Goal: Information Seeking & Learning: Check status

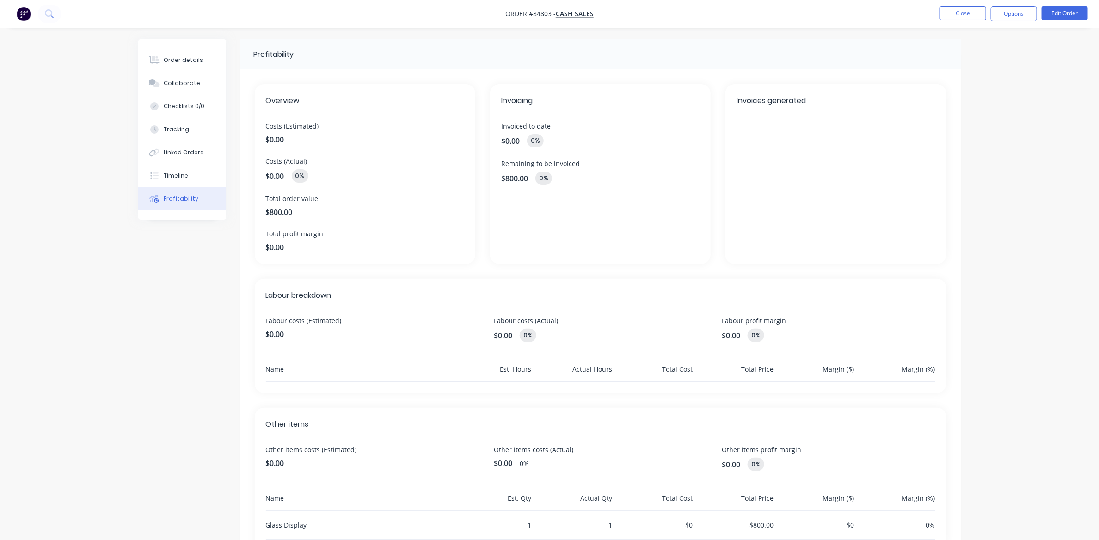
click at [23, 17] on img "button" at bounding box center [24, 14] width 14 height 14
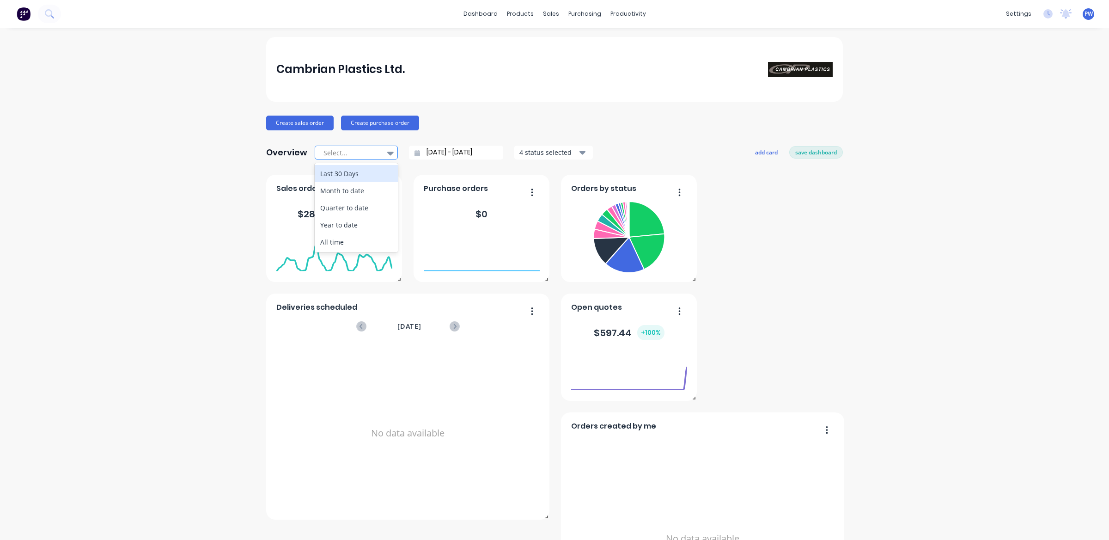
click at [341, 154] on div at bounding box center [352, 153] width 58 height 12
click at [341, 190] on div "Month to date" at bounding box center [356, 190] width 83 height 17
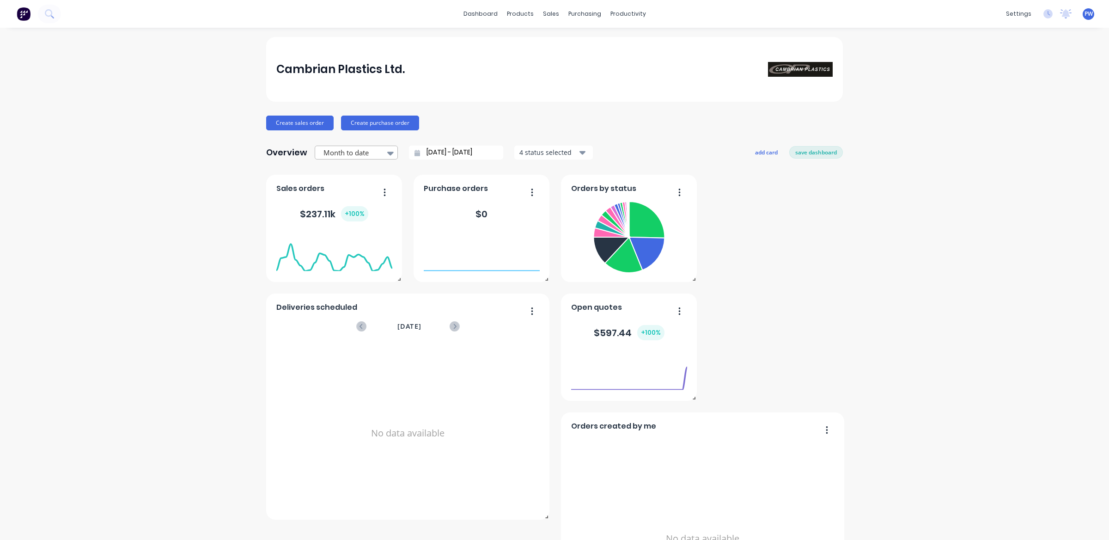
click at [354, 153] on div at bounding box center [352, 153] width 58 height 12
click at [348, 208] on div "Quarter to date" at bounding box center [356, 207] width 83 height 17
click at [336, 156] on div at bounding box center [352, 153] width 58 height 12
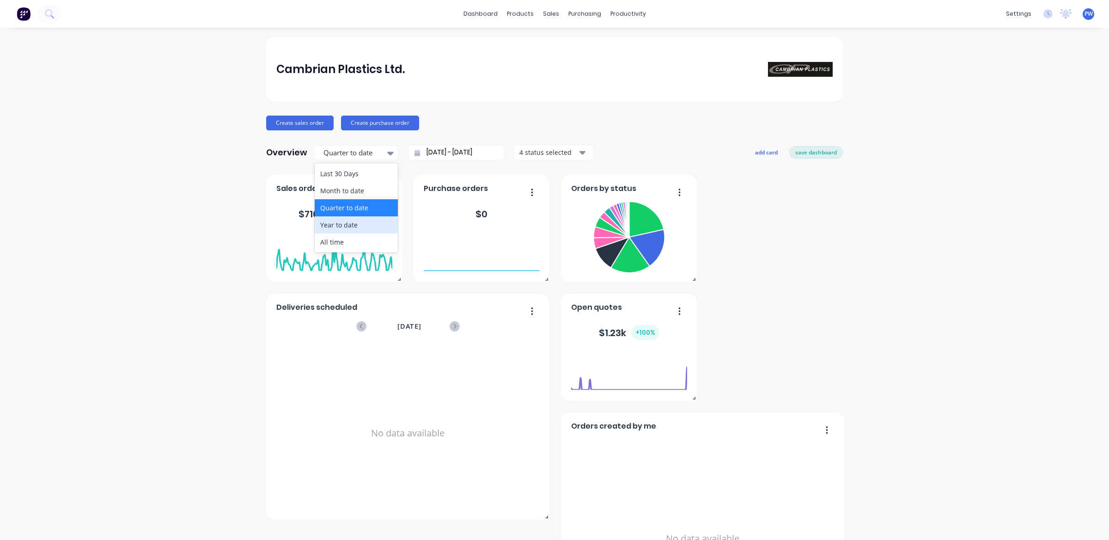
click at [336, 224] on div "Year to date" at bounding box center [356, 224] width 83 height 17
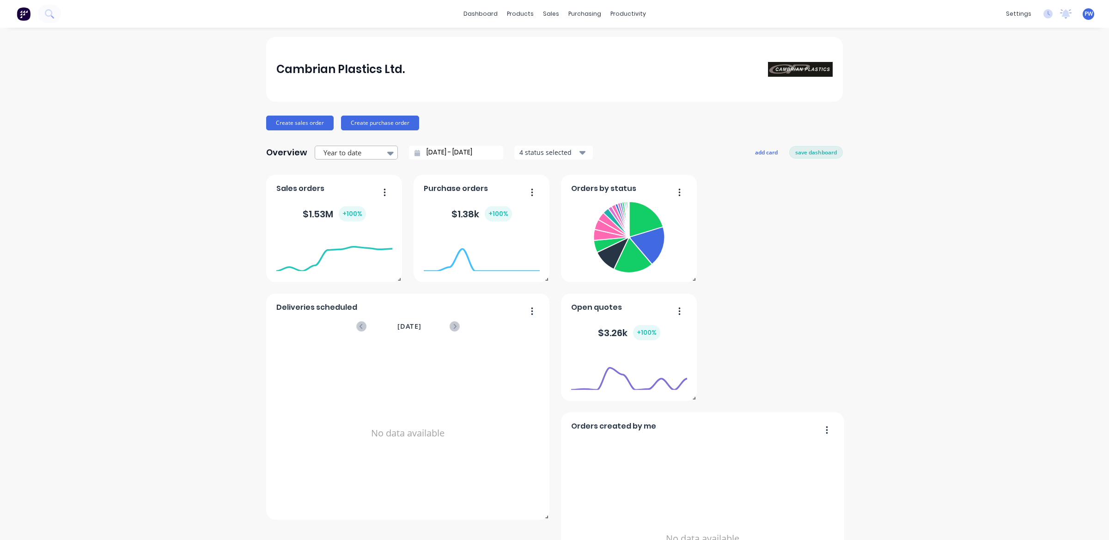
click at [355, 153] on div at bounding box center [352, 153] width 58 height 12
click at [327, 245] on div "All time" at bounding box center [356, 241] width 83 height 17
click at [367, 155] on div at bounding box center [352, 153] width 58 height 12
click at [357, 175] on div "Last 30 Days" at bounding box center [356, 173] width 83 height 17
type input "[DATE] - [DATE]"
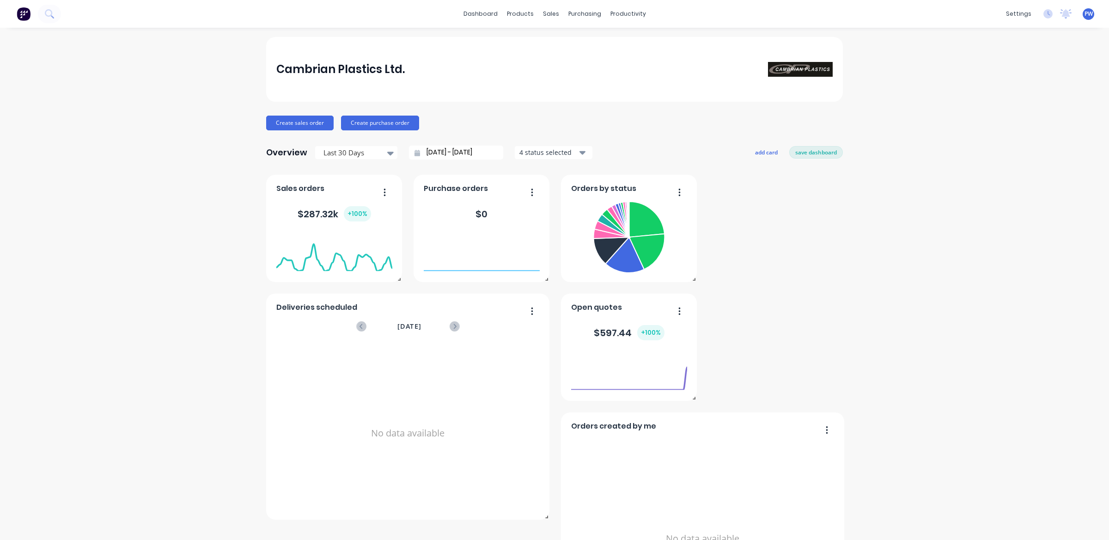
click at [580, 151] on icon "button" at bounding box center [583, 152] width 6 height 10
click at [158, 233] on div "Cambrian Plastics Ltd. Create sales order Create purchase order Overview Last 3…" at bounding box center [554, 337] width 1109 height 601
